Goal: Information Seeking & Learning: Learn about a topic

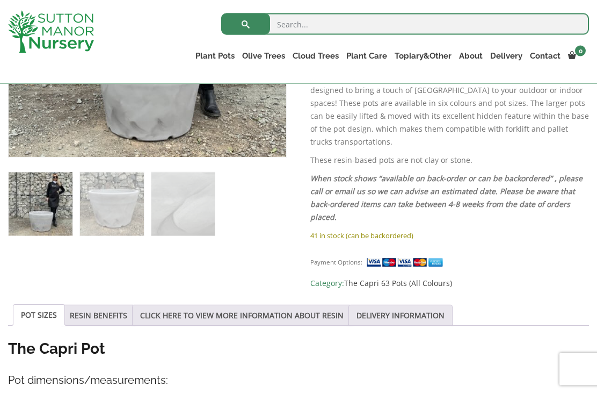
scroll to position [369, 0]
click at [107, 304] on link "RESIN BENEFITS" at bounding box center [98, 314] width 57 height 20
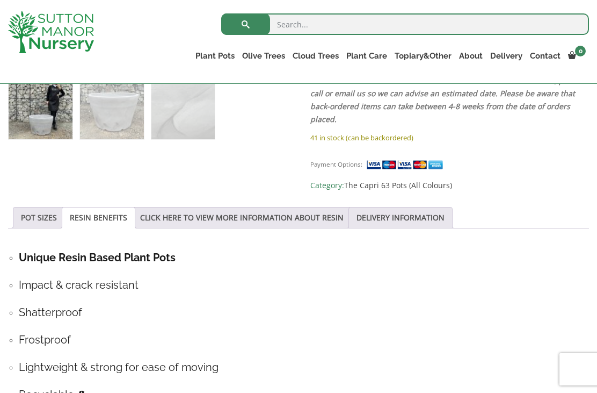
scroll to position [463, 0]
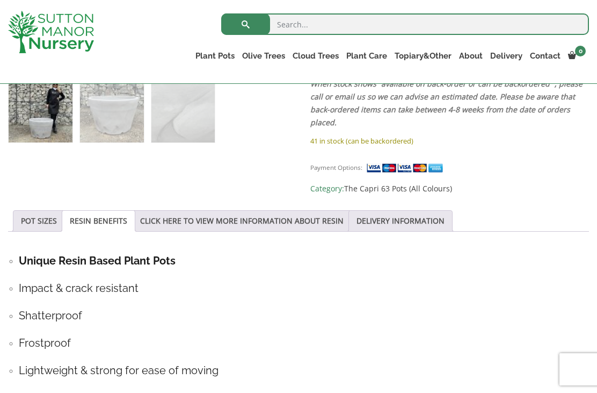
click at [327, 210] on link "CLICK HERE TO VIEW MORE INFORMATION ABOUT RESIN" at bounding box center [242, 220] width 204 height 20
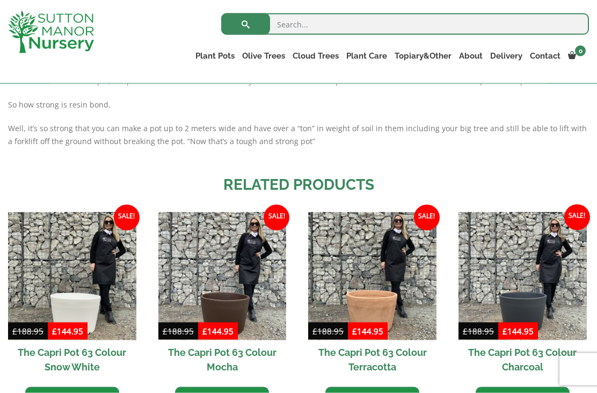
scroll to position [858, 0]
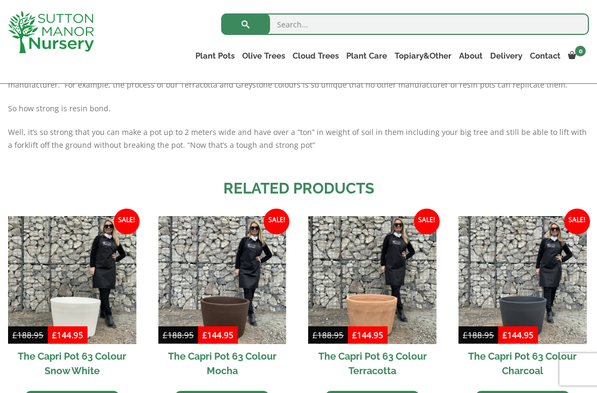
click at [240, 300] on img at bounding box center [222, 280] width 128 height 128
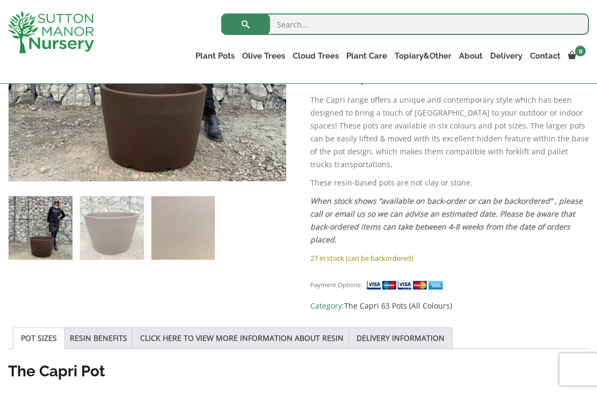
scroll to position [347, 0]
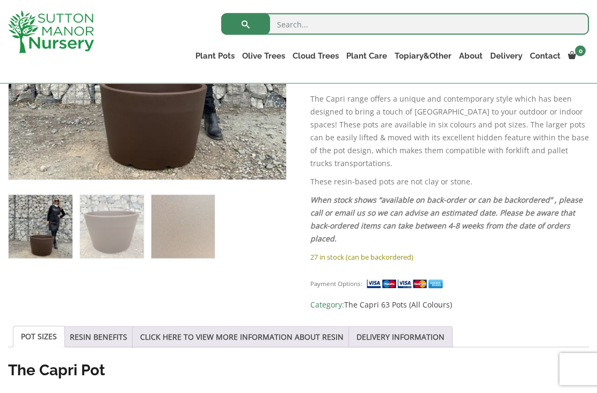
click at [433, 299] on link "The Capri 63 Pots (All Colours)" at bounding box center [398, 304] width 108 height 10
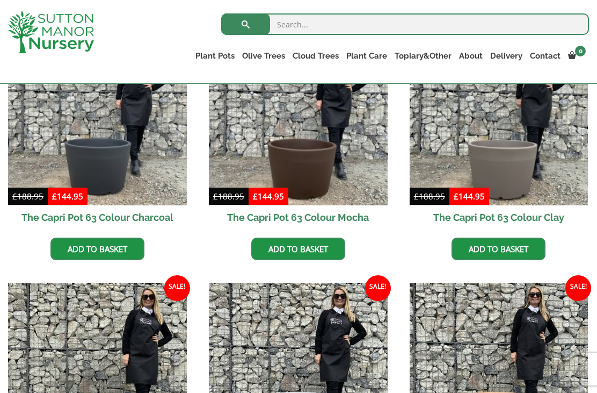
scroll to position [331, 0]
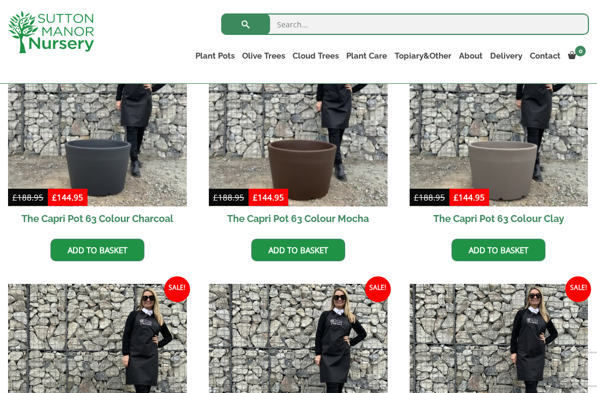
click at [506, 165] on img at bounding box center [499, 116] width 179 height 179
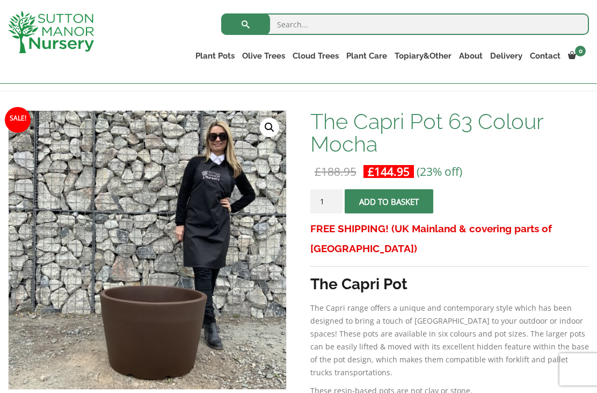
scroll to position [137, 0]
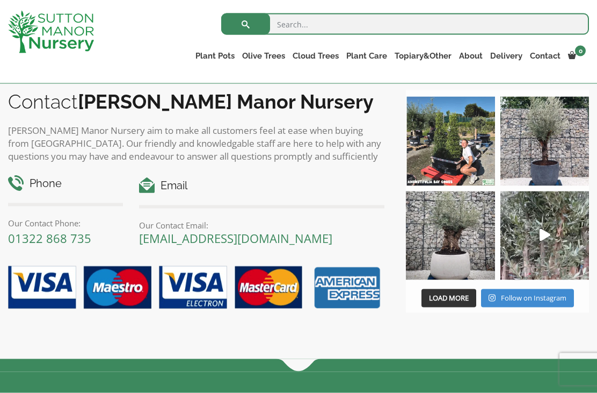
scroll to position [1335, 0]
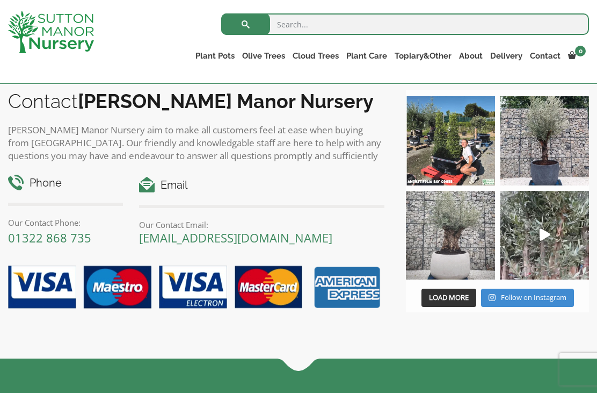
click at [468, 235] on img at bounding box center [450, 235] width 89 height 89
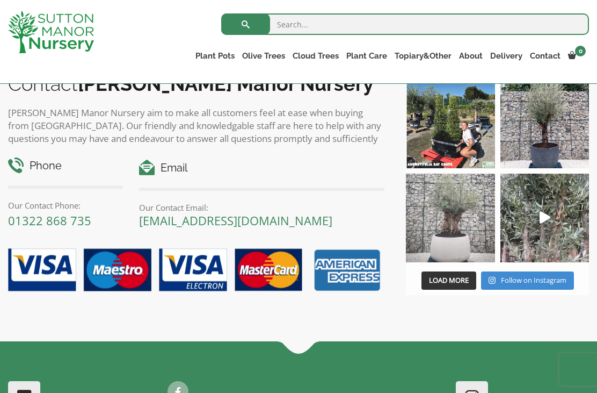
click at [335, 25] on input "search" at bounding box center [405, 23] width 368 height 21
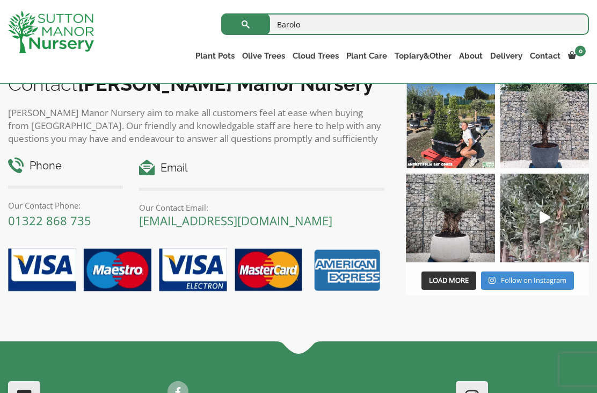
type input "Barolo"
click at [245, 24] on button "submit" at bounding box center [245, 23] width 49 height 21
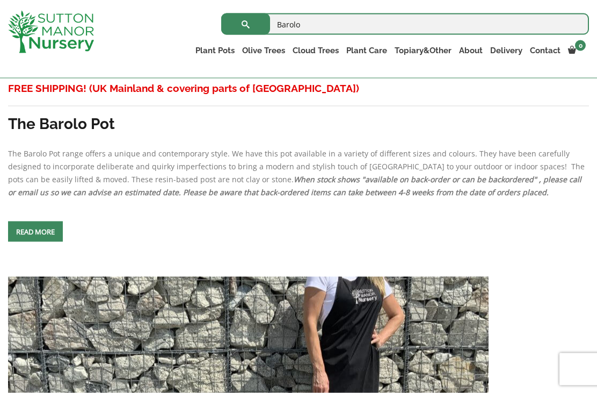
scroll to position [515, 0]
click at [35, 231] on span at bounding box center [35, 231] width 0 height 0
